Goal: Information Seeking & Learning: Learn about a topic

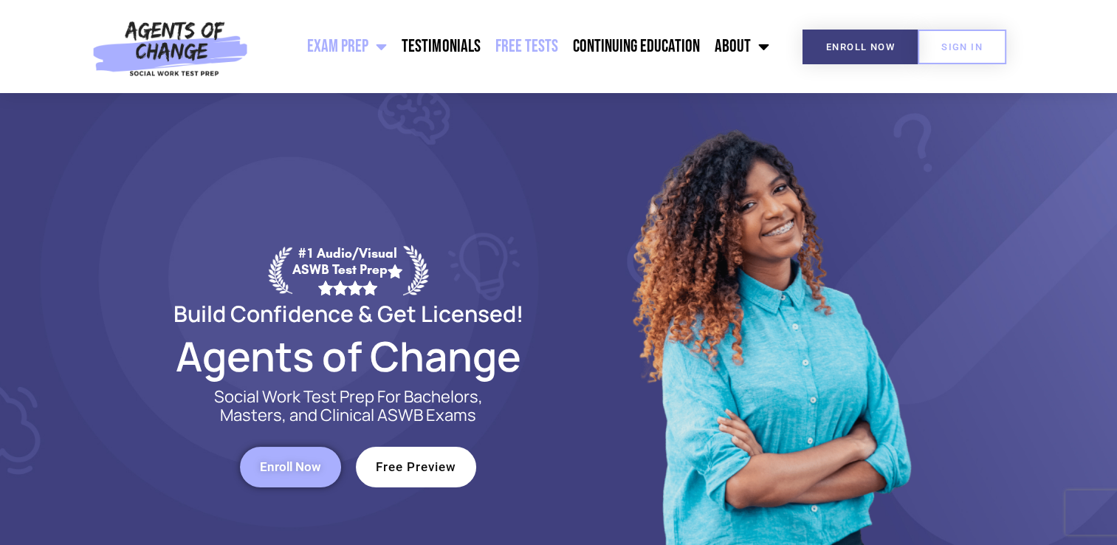
click at [531, 52] on link "Free Tests" at bounding box center [525, 46] width 77 height 37
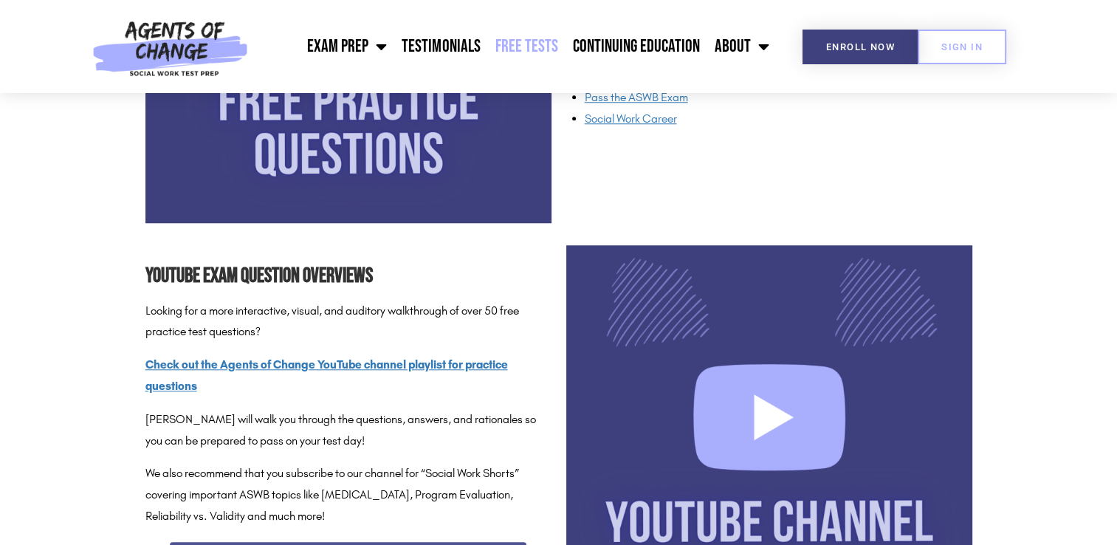
scroll to position [1550, 0]
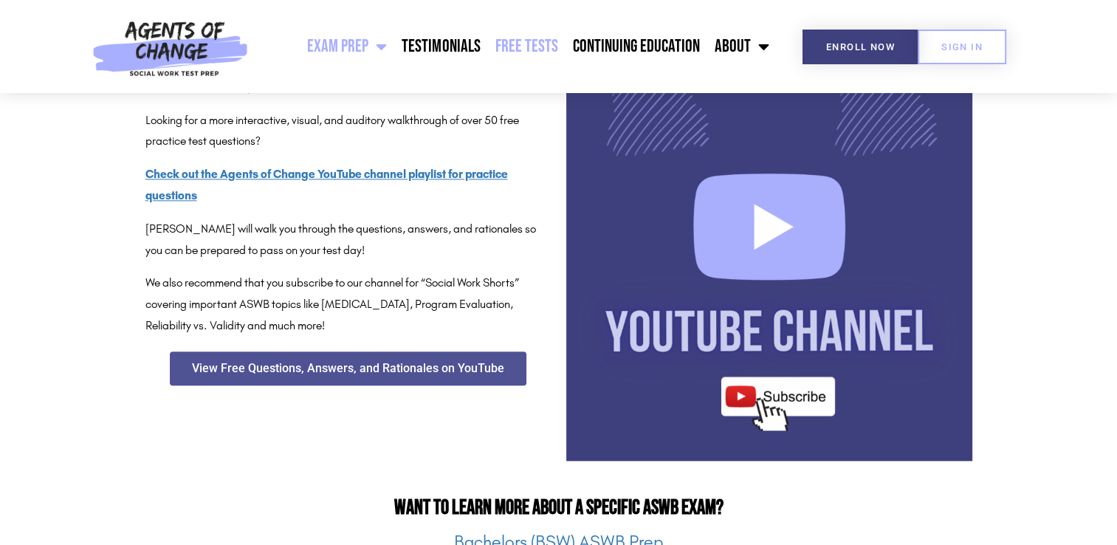
click at [365, 45] on link "Exam Prep" at bounding box center [347, 46] width 94 height 37
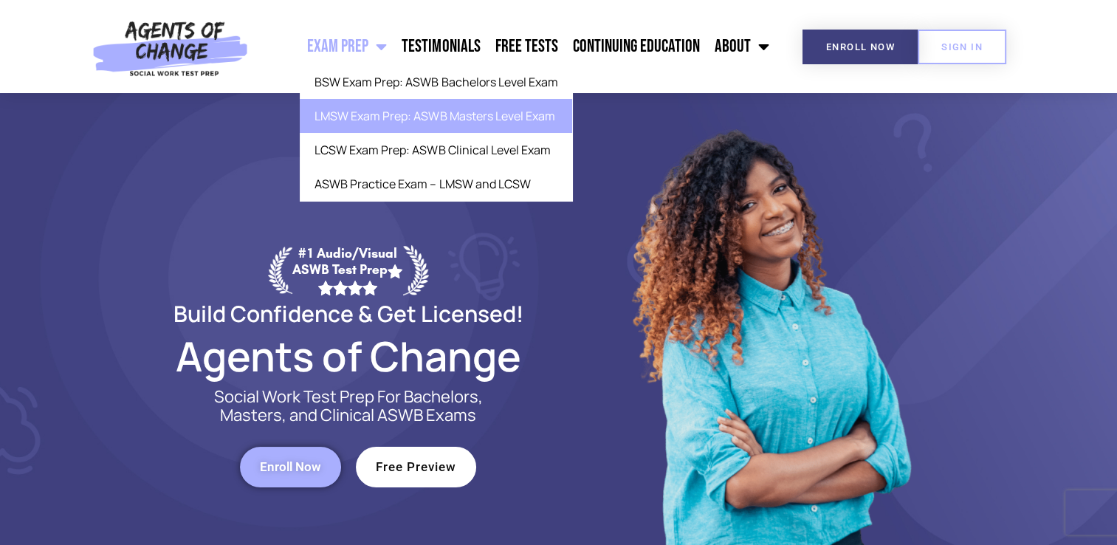
click at [393, 125] on link "LMSW Exam Prep: ASWB Masters Level Exam" at bounding box center [436, 116] width 272 height 34
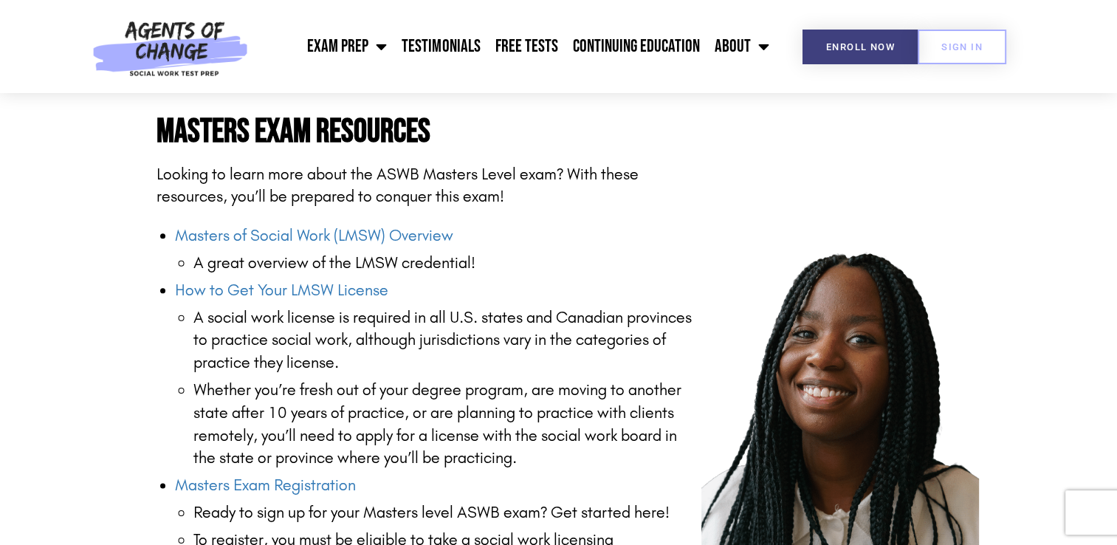
scroll to position [1992, 0]
